Goal: Obtain resource: Download file/media

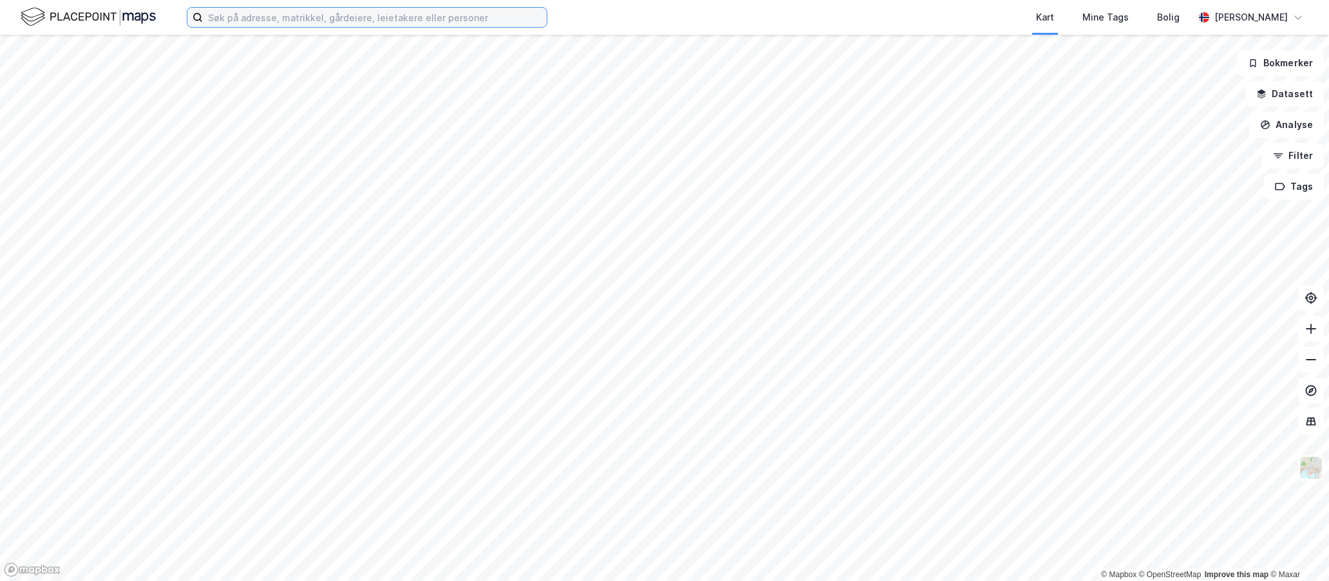
click at [222, 24] on input at bounding box center [375, 17] width 344 height 19
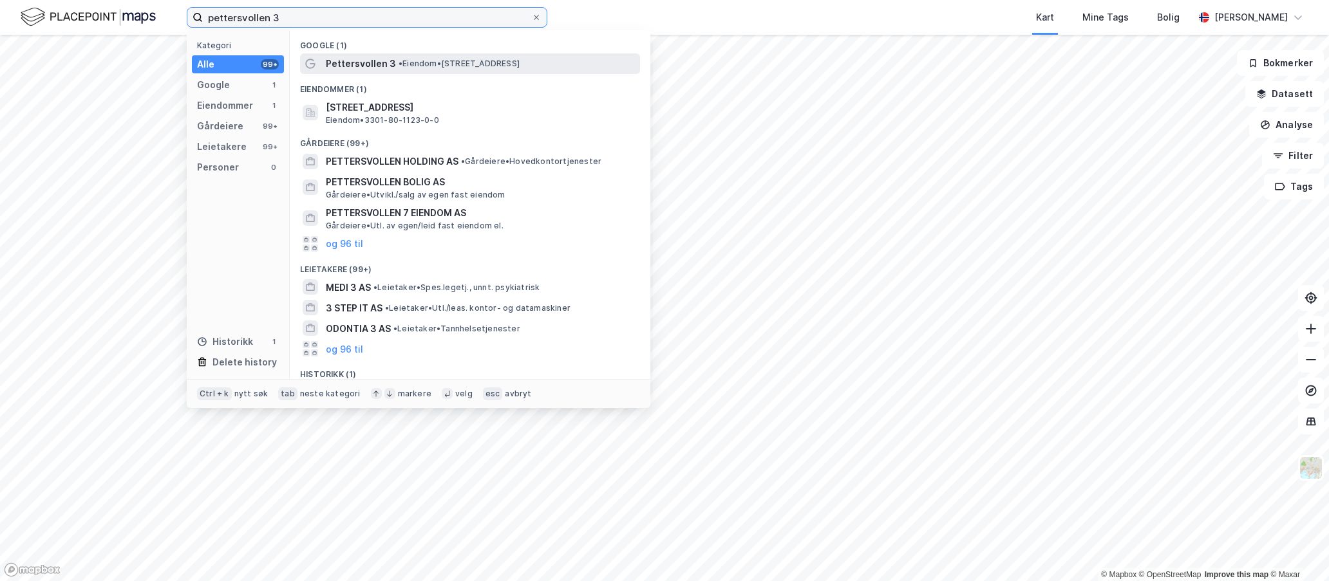
type input "pettersvollen 3"
click at [371, 62] on span "Pettersvollen 3" at bounding box center [361, 63] width 70 height 15
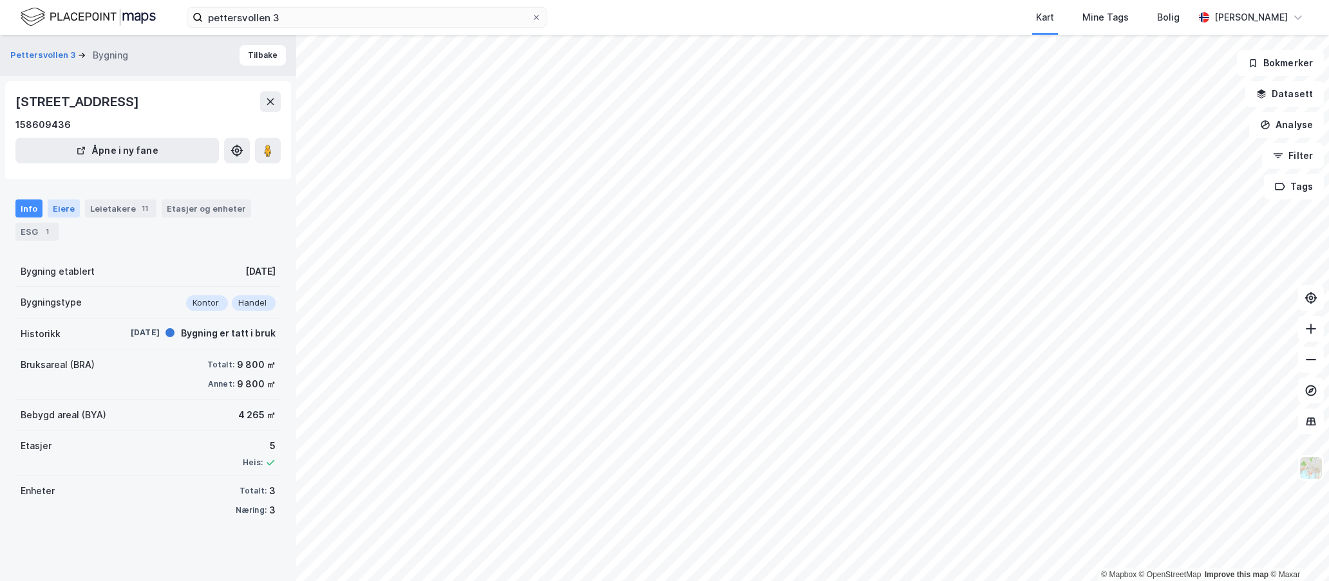
click at [70, 205] on div "Eiere" at bounding box center [64, 209] width 32 height 18
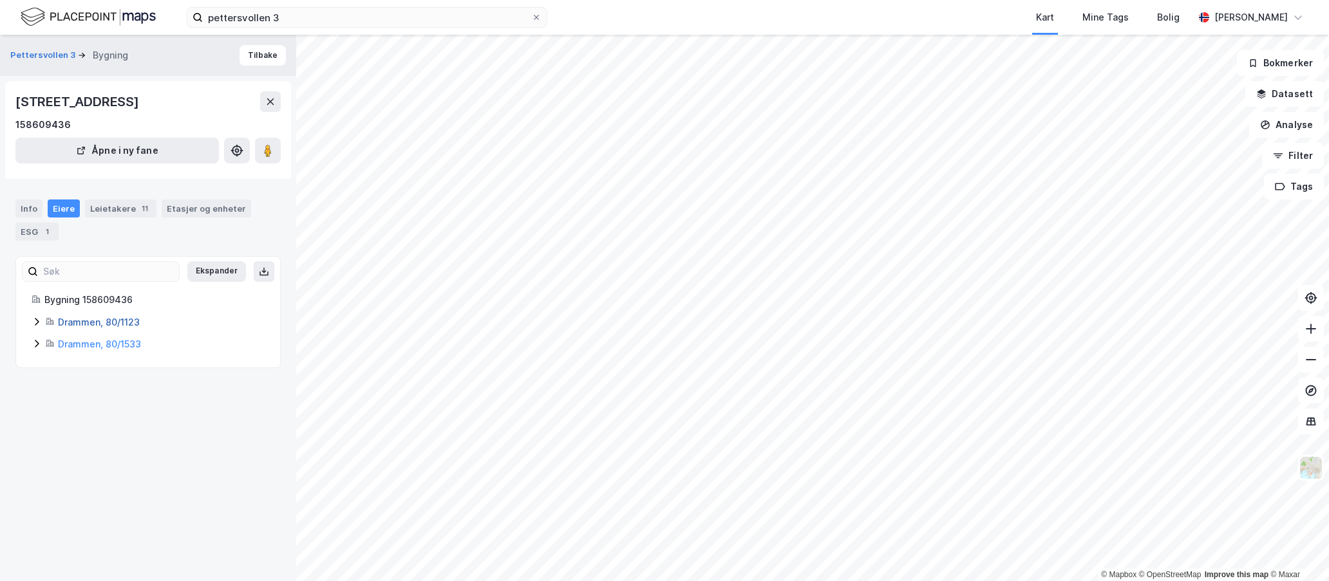
click at [87, 324] on link "Drammen, 80/1123" at bounding box center [99, 322] width 82 height 11
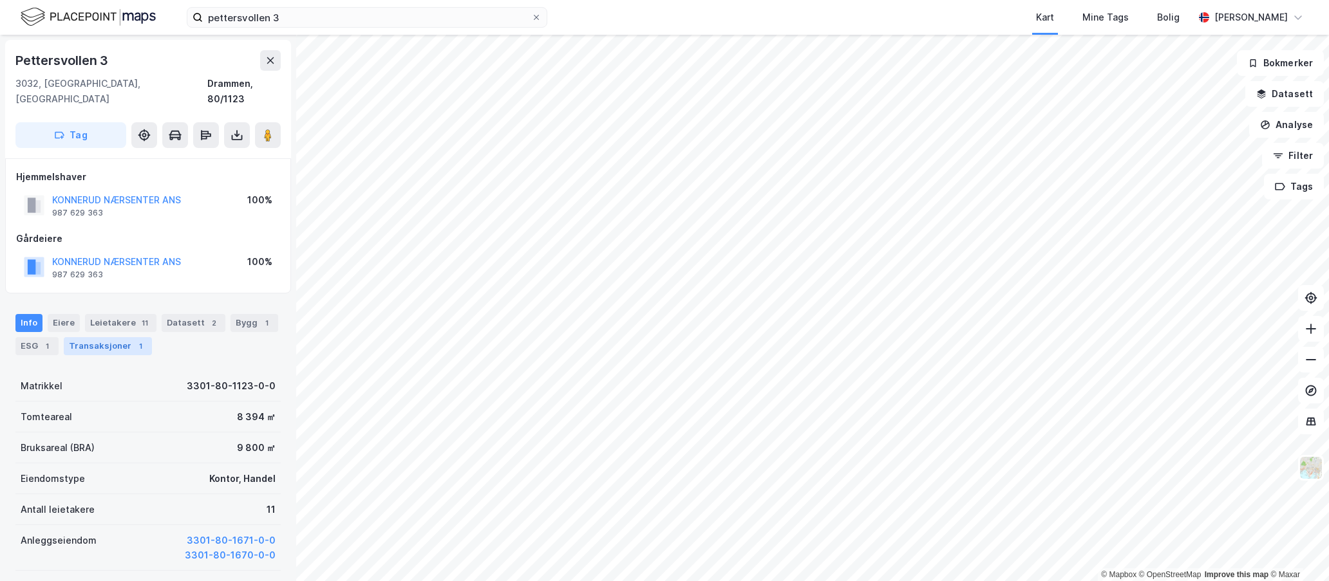
click at [98, 337] on div "Transaksjoner 1" at bounding box center [108, 346] width 88 height 18
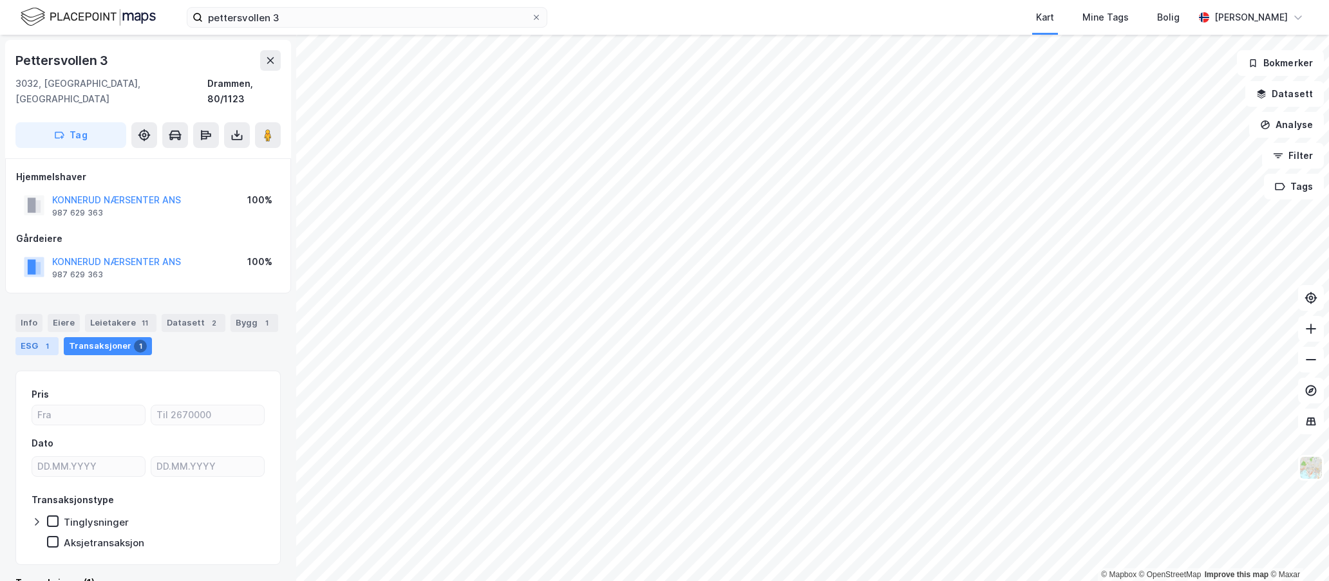
click at [36, 337] on div "ESG 1" at bounding box center [36, 346] width 43 height 18
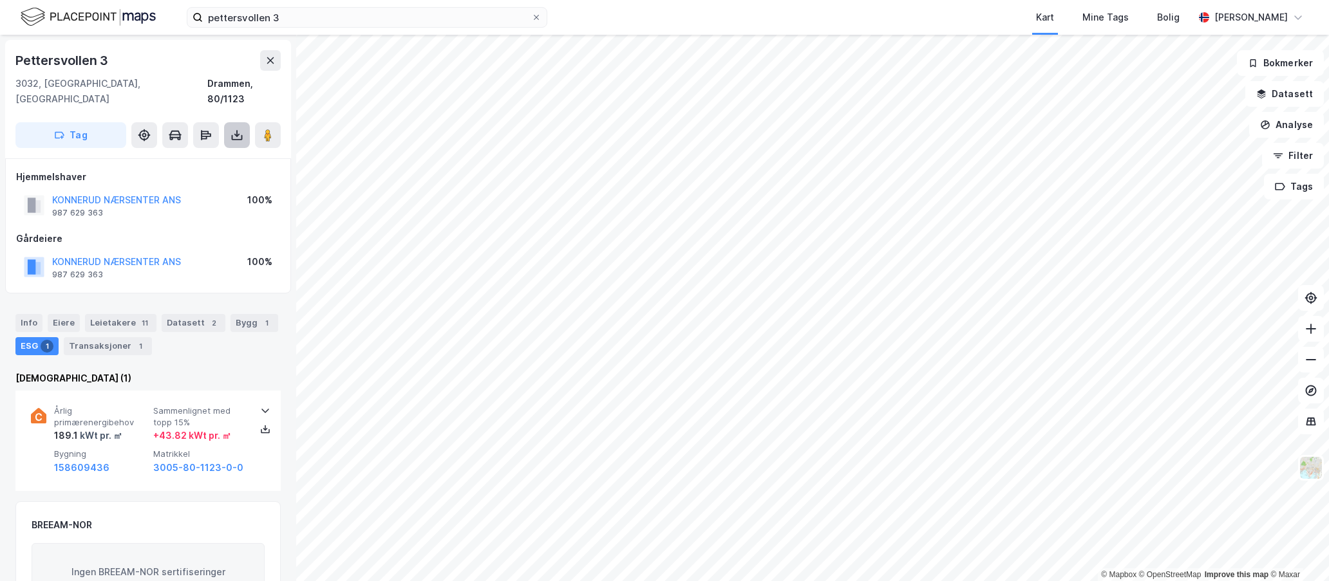
click at [237, 129] on icon at bounding box center [236, 135] width 13 height 13
click at [197, 156] on div "Last ned grunnbok" at bounding box center [173, 161] width 75 height 10
click at [0, 0] on button "KONNERUD NÆRSENTER ANS" at bounding box center [0, 0] width 0 height 0
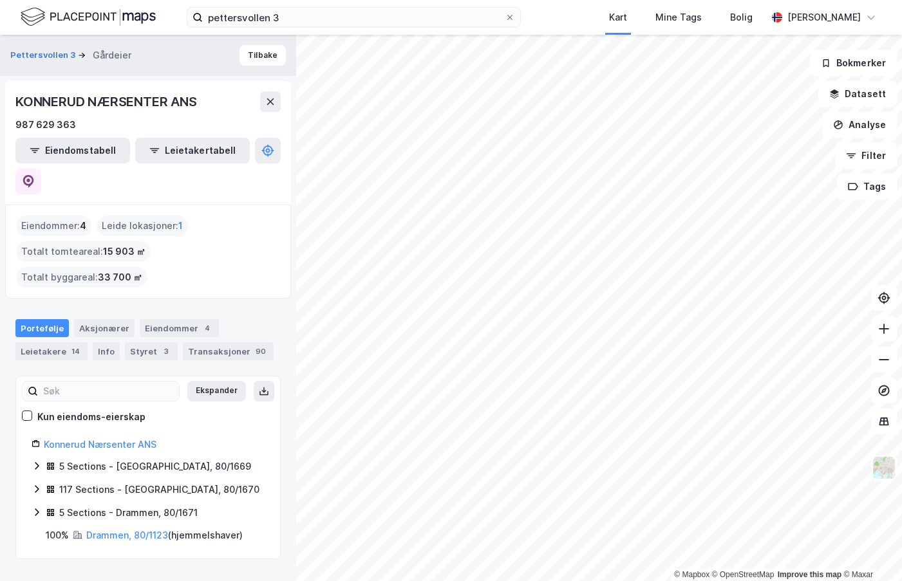
click at [41, 507] on icon at bounding box center [37, 512] width 10 height 10
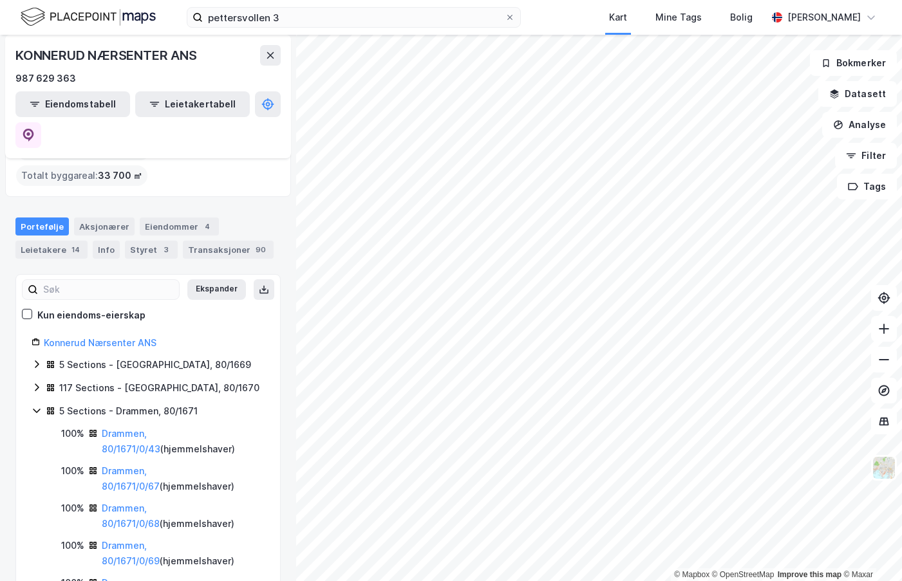
scroll to position [124, 0]
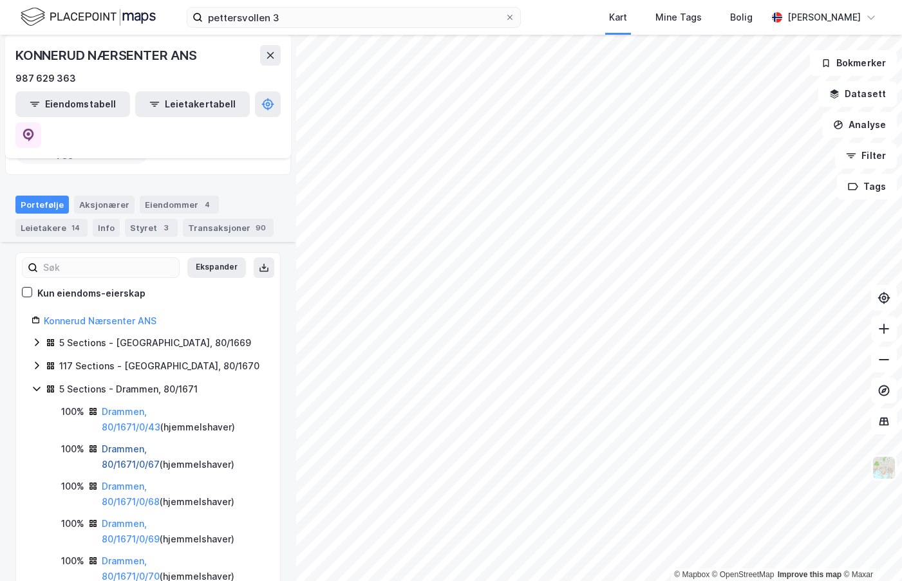
click at [140, 443] on link "Drammen, 80/1671/0/67" at bounding box center [131, 456] width 58 height 26
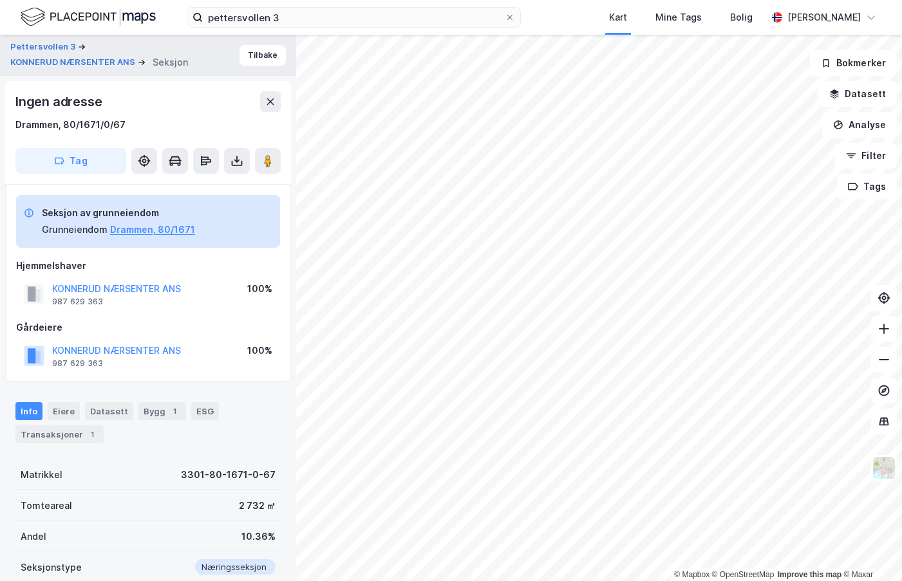
scroll to position [3, 0]
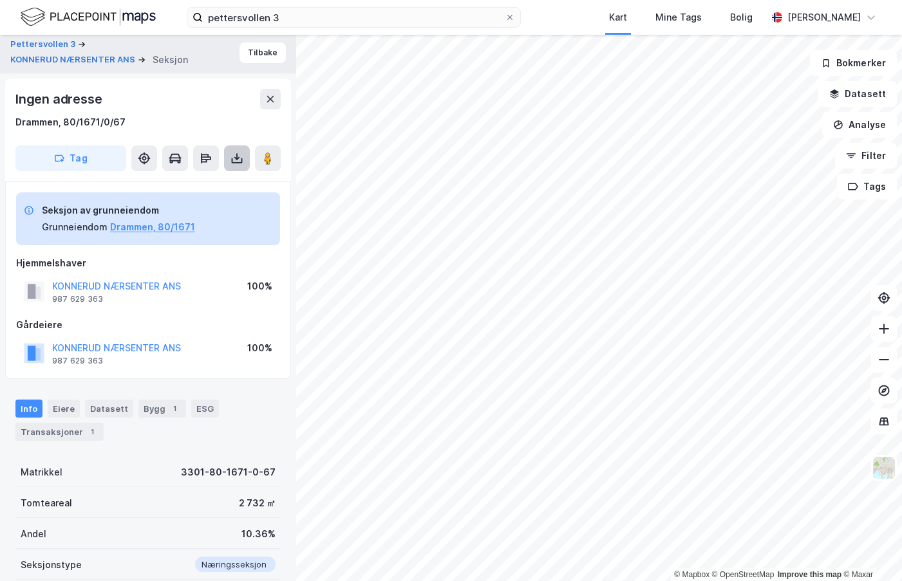
click at [238, 158] on icon at bounding box center [236, 158] width 5 height 3
click at [217, 185] on div "Last ned grunnbok" at bounding box center [181, 184] width 137 height 21
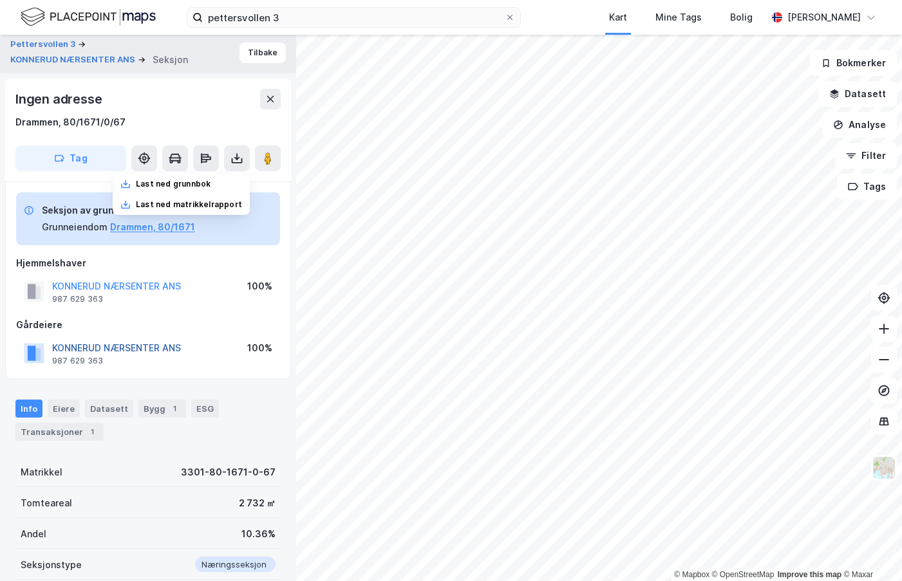
click at [0, 0] on button "KONNERUD NÆRSENTER ANS" at bounding box center [0, 0] width 0 height 0
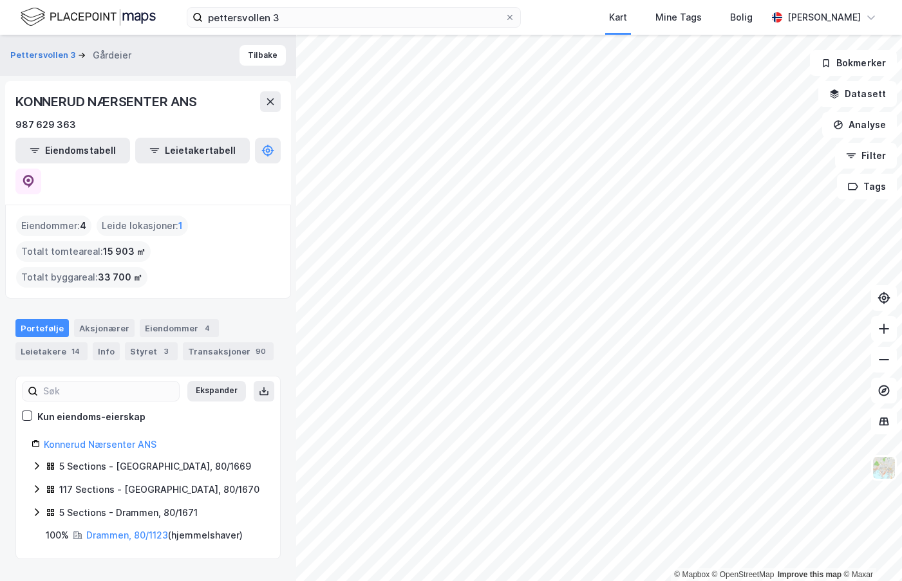
click at [39, 484] on icon at bounding box center [37, 489] width 10 height 10
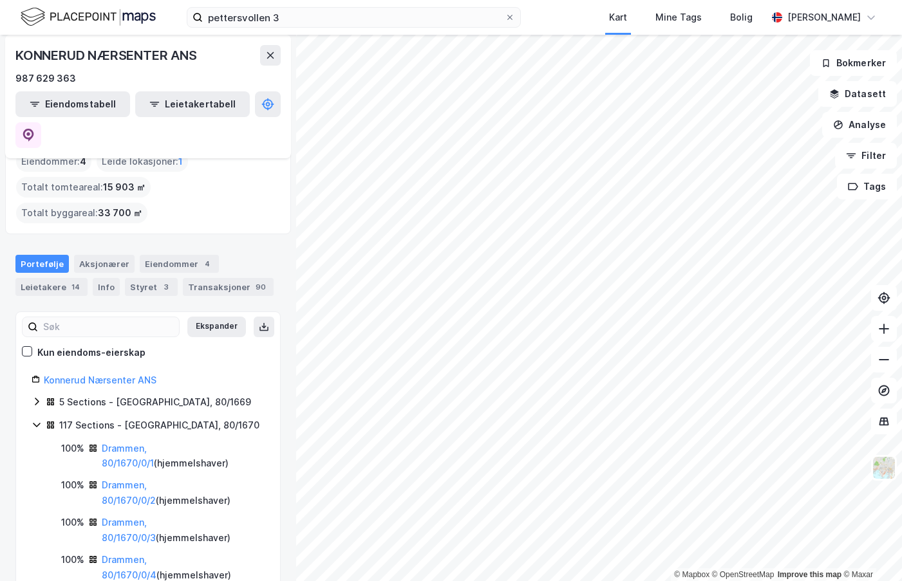
scroll to position [129, 0]
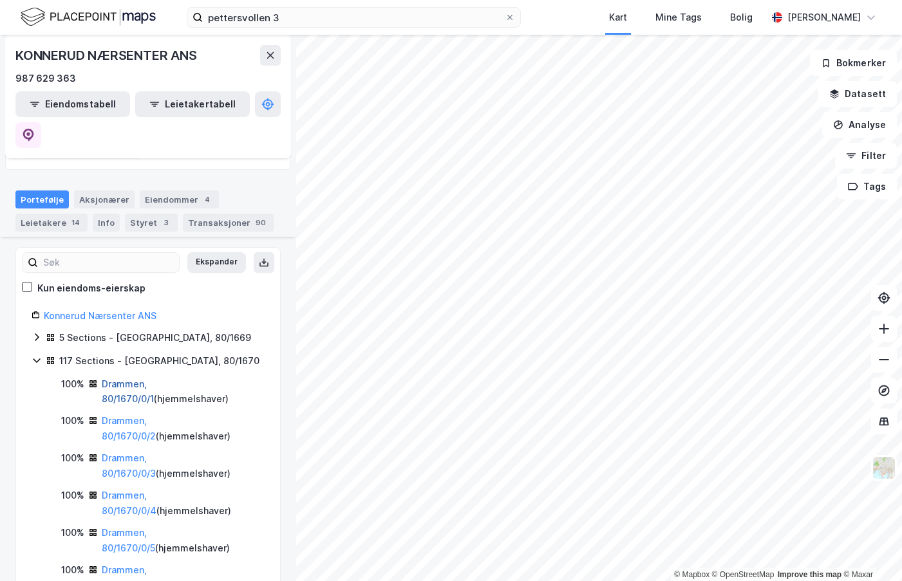
click at [137, 378] on link "Drammen, 80/1670/0/1" at bounding box center [128, 391] width 52 height 26
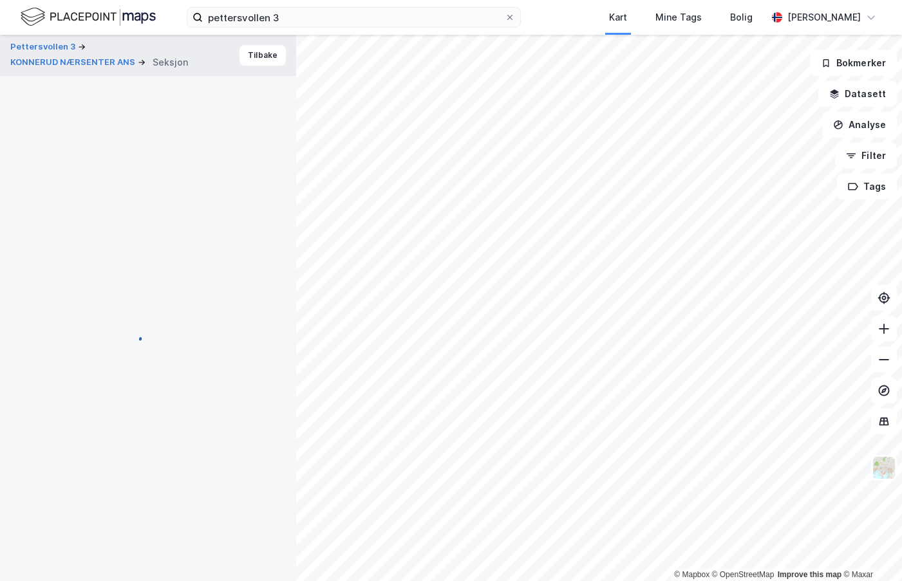
scroll to position [3, 0]
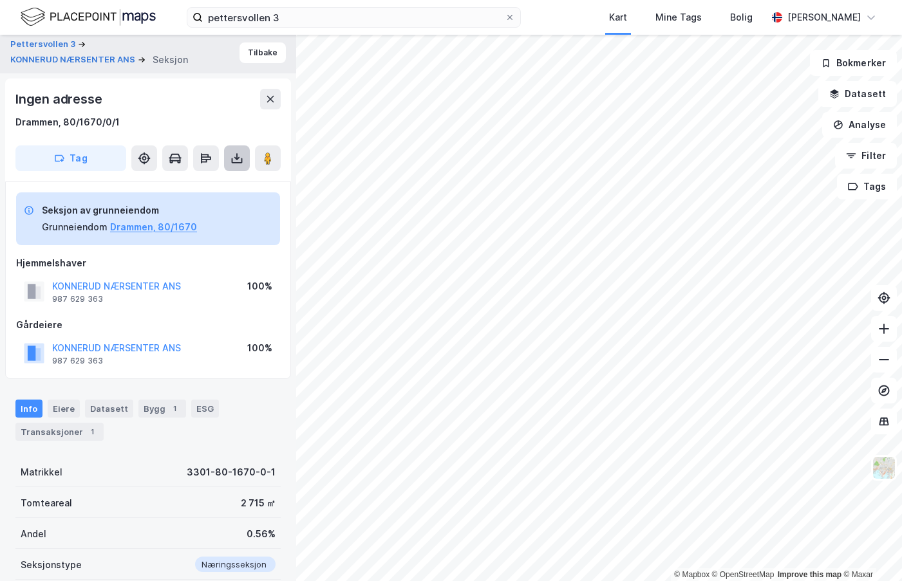
click at [229, 151] on button at bounding box center [237, 158] width 26 height 26
click at [176, 182] on div "Last ned grunnbok" at bounding box center [173, 184] width 75 height 10
